Goal: Task Accomplishment & Management: Manage account settings

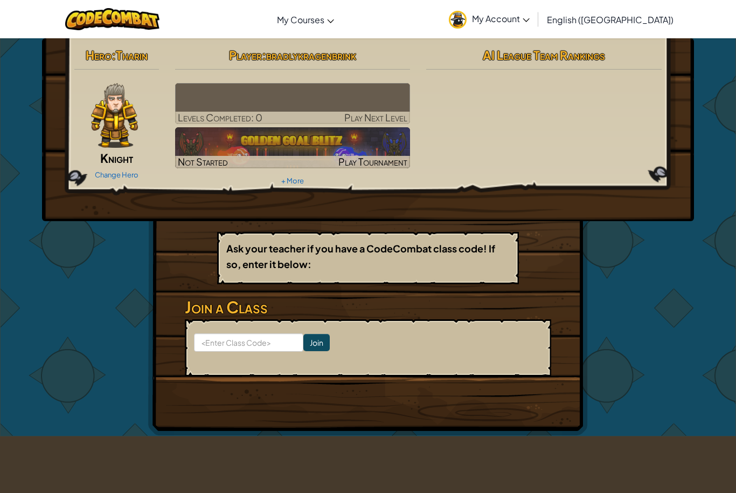
click at [530, 16] on span "My Account" at bounding box center [501, 18] width 58 height 11
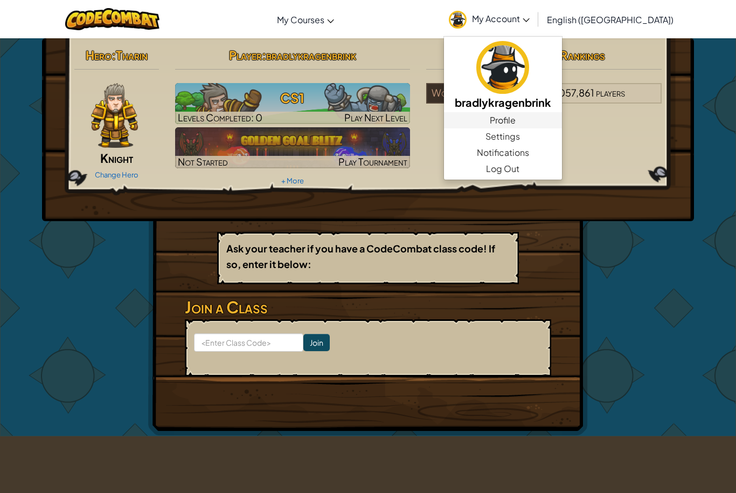
click at [562, 127] on link "Profile" at bounding box center [503, 120] width 118 height 16
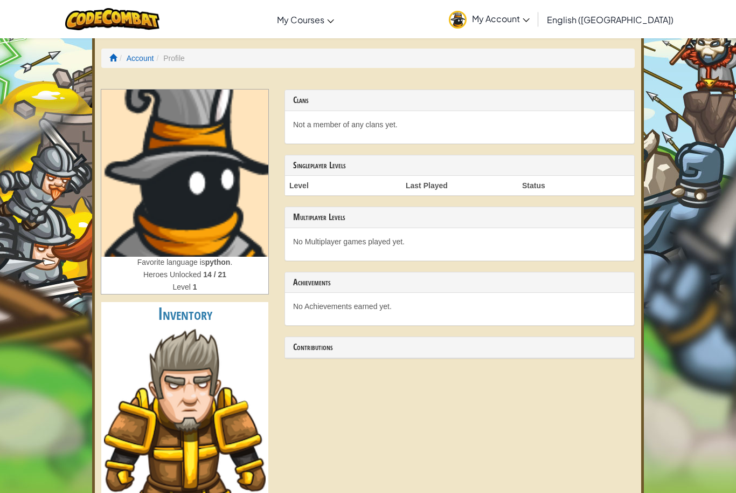
click at [530, 21] on span "My Account" at bounding box center [501, 18] width 58 height 11
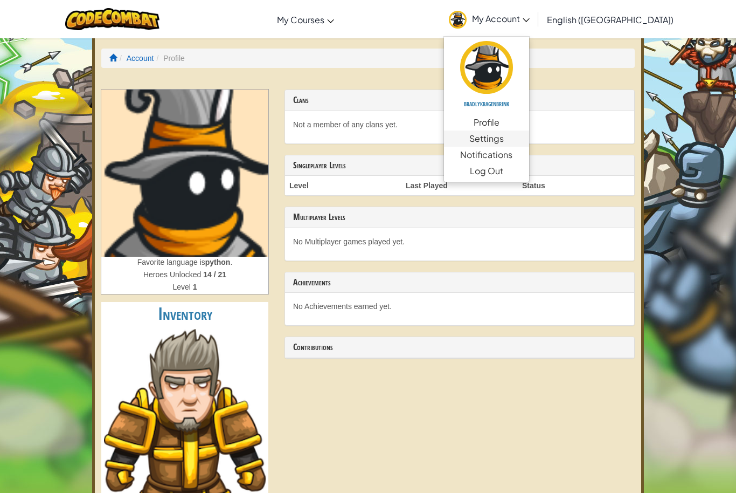
click at [529, 137] on link "Settings" at bounding box center [486, 138] width 85 height 16
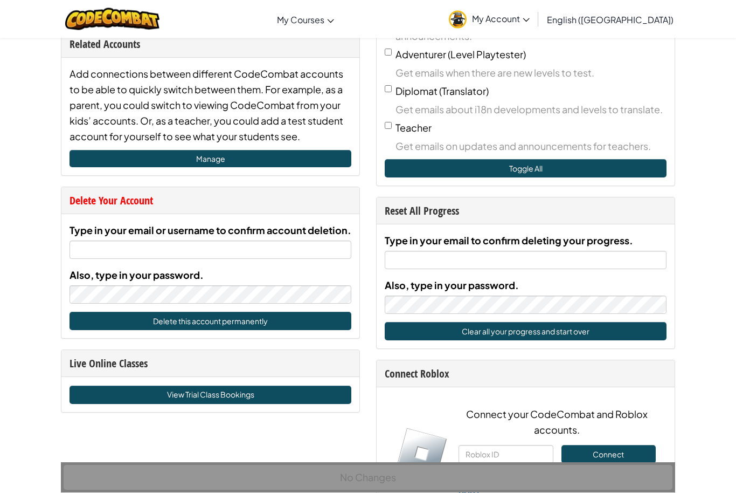
click at [250, 323] on button "Delete this account permanently" at bounding box center [211, 321] width 282 height 18
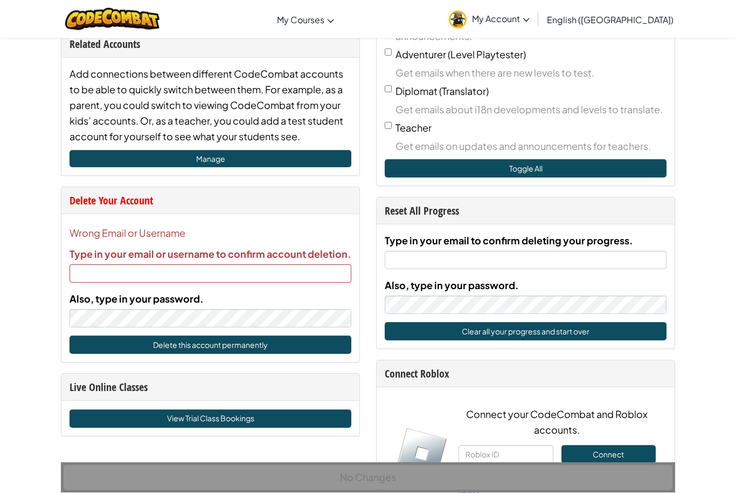
scroll to position [432, 0]
click at [185, 270] on input "Type in your email or username to confirm account deletion." at bounding box center [211, 273] width 282 height 18
type input "[EMAIL_ADDRESS][DOMAIN_NAME]"
click at [190, 349] on button "Delete this account permanently" at bounding box center [211, 344] width 282 height 18
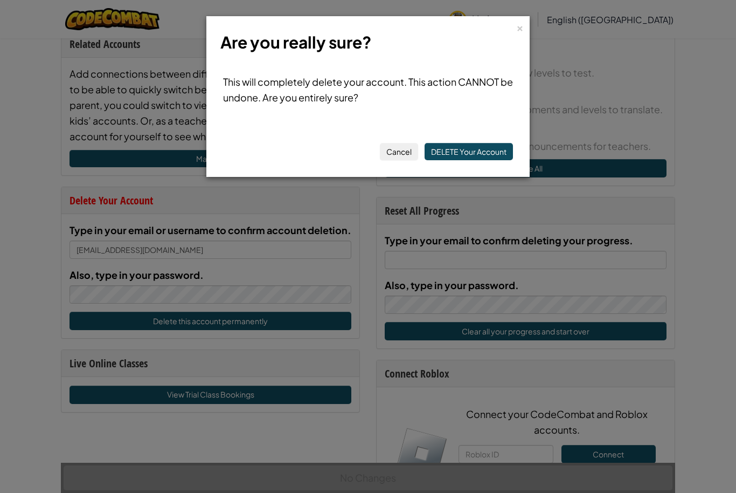
click at [454, 151] on button "DELETE Your Account" at bounding box center [469, 151] width 88 height 17
click at [463, 153] on button "DELETE Your Account" at bounding box center [469, 151] width 88 height 17
click at [457, 151] on button "DELETE Your Account" at bounding box center [469, 151] width 88 height 17
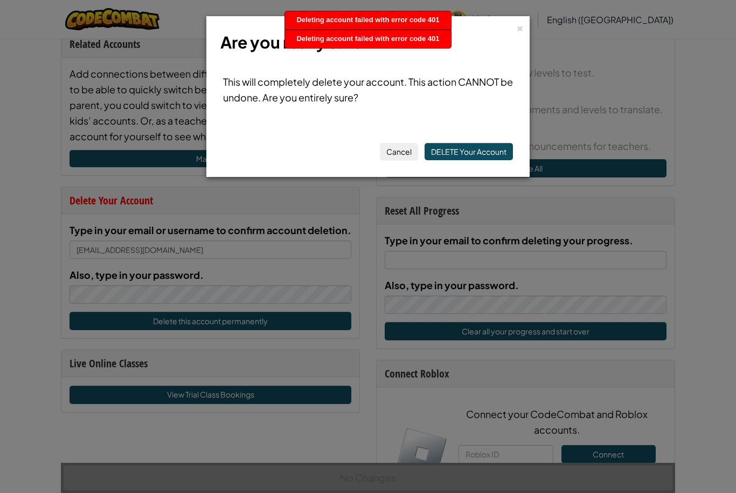
click at [457, 151] on button "DELETE Your Account" at bounding box center [469, 151] width 88 height 17
click at [516, 30] on div "×" at bounding box center [520, 26] width 8 height 11
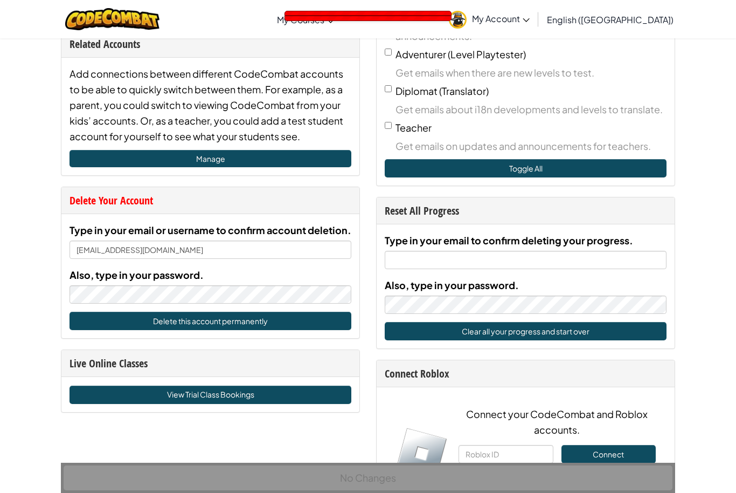
click at [535, 27] on link "My Account" at bounding box center [490, 19] width 92 height 34
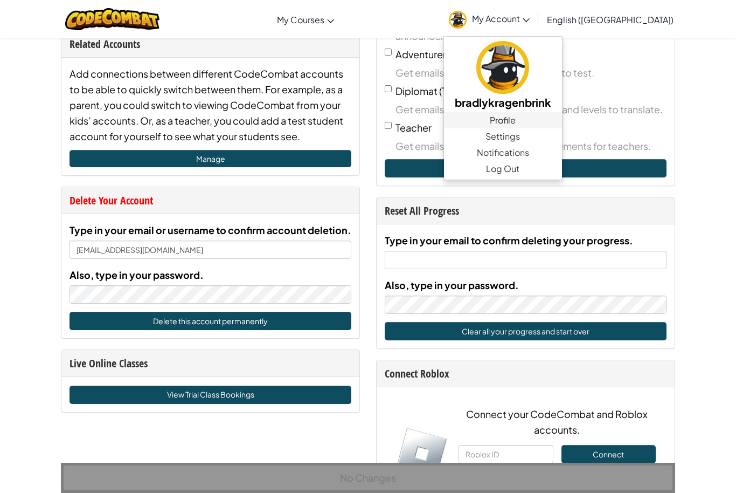
click at [562, 125] on link "Profile" at bounding box center [503, 120] width 118 height 16
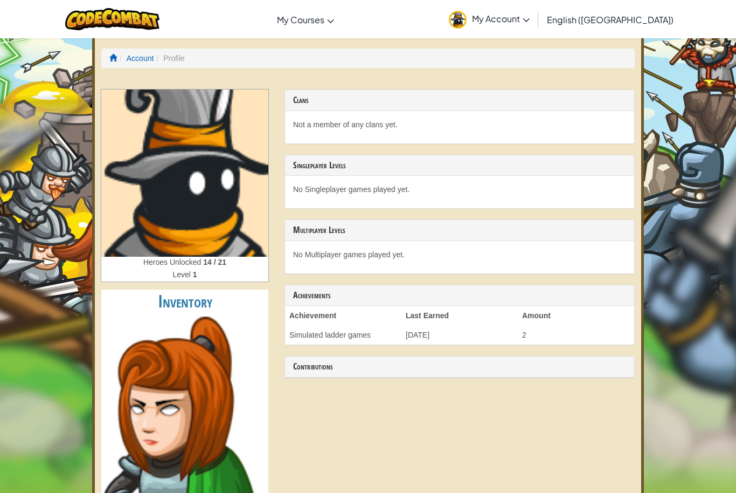
click at [530, 21] on span "My Account" at bounding box center [501, 18] width 58 height 11
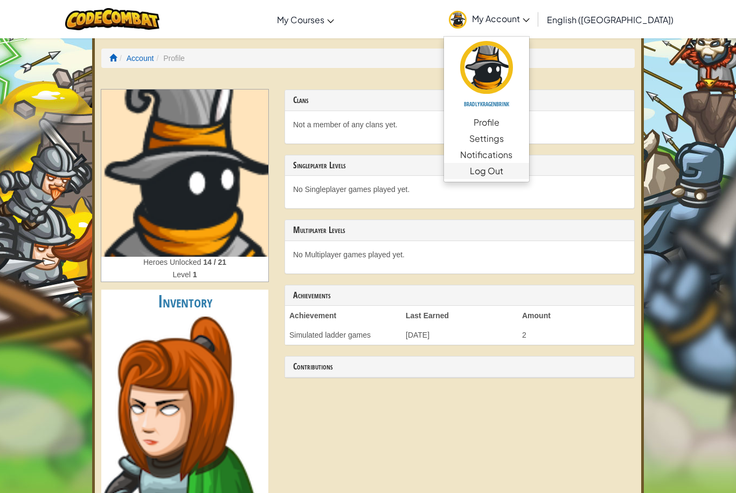
click at [529, 175] on link "Log Out" at bounding box center [486, 171] width 85 height 16
